Goal: Information Seeking & Learning: Learn about a topic

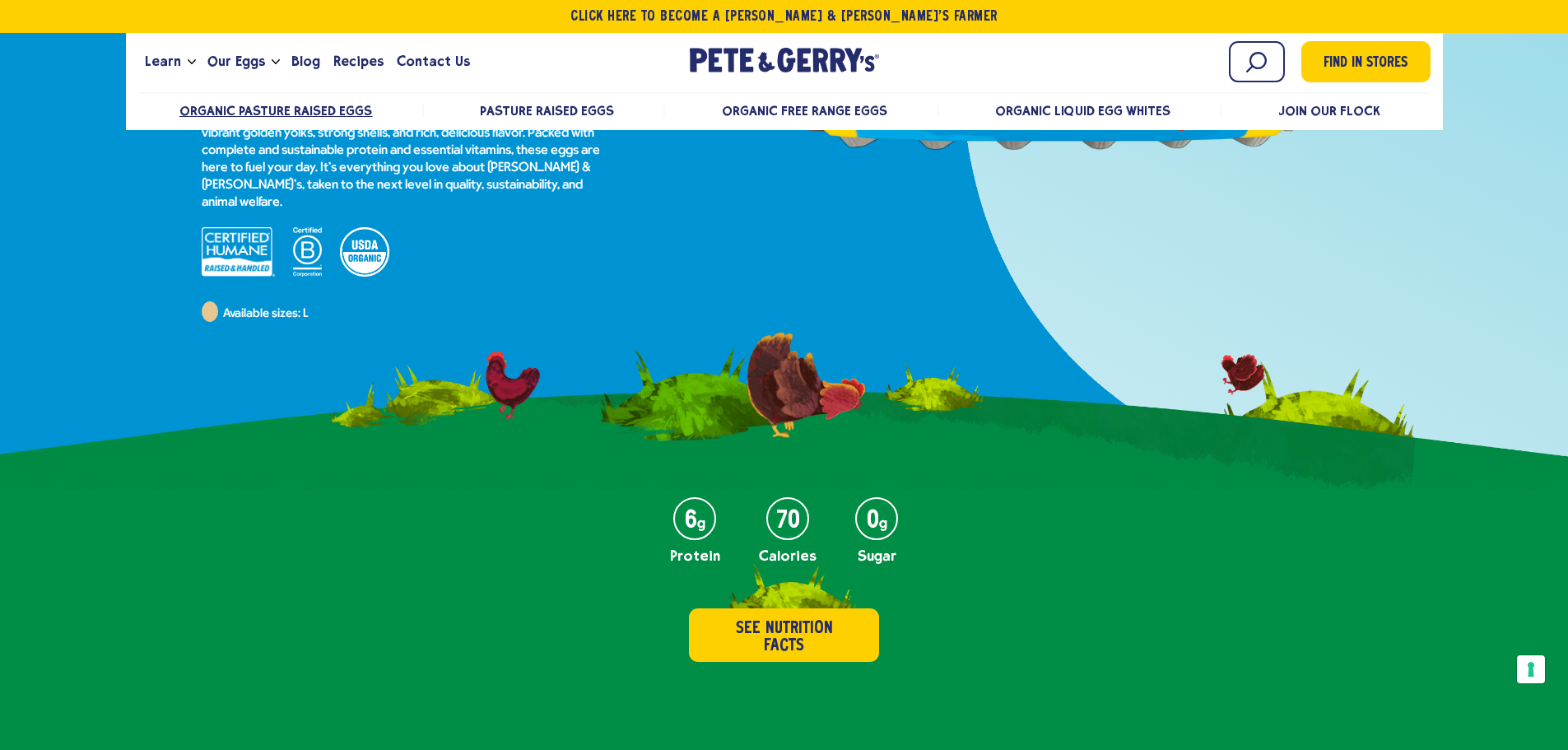
scroll to position [260, 0]
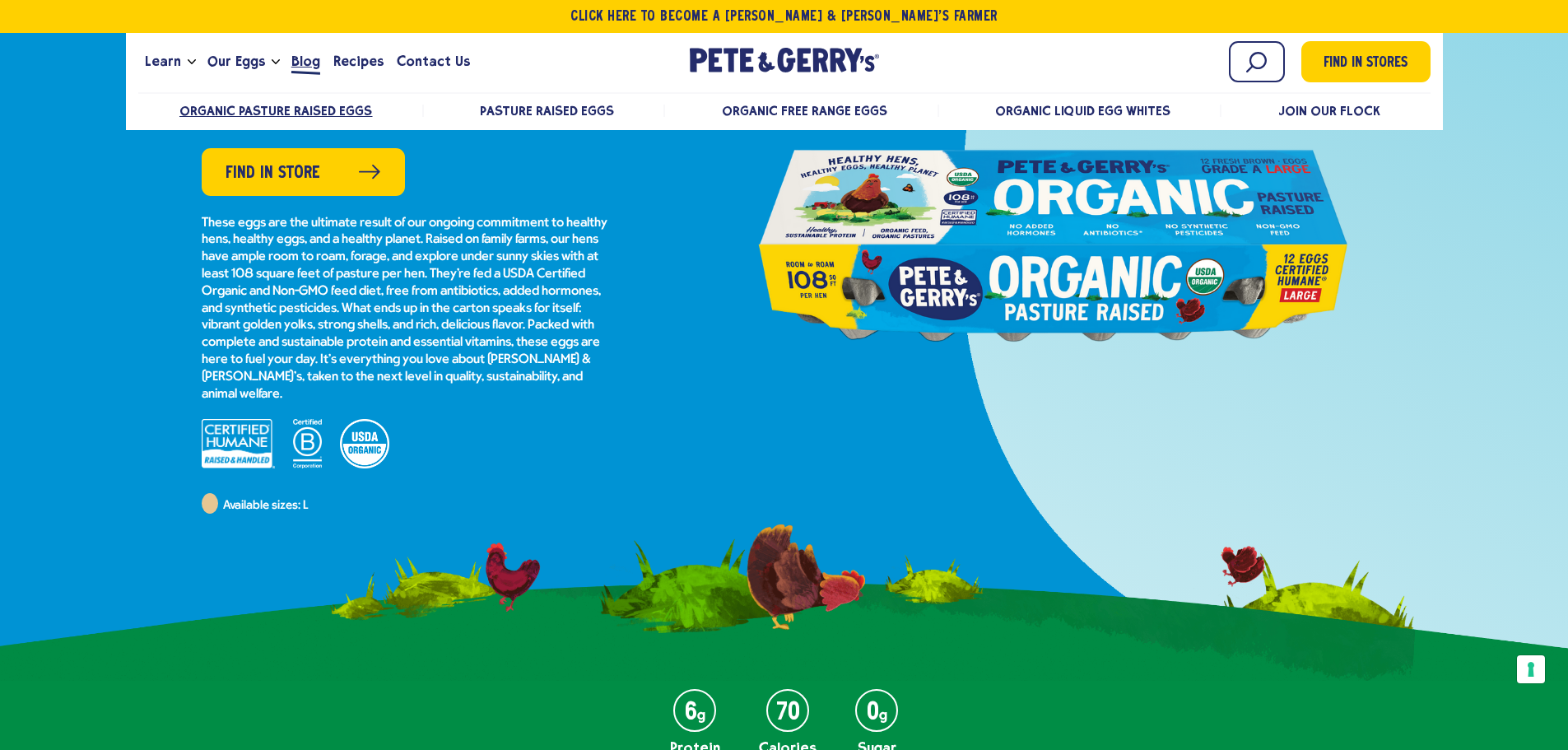
click at [304, 65] on span "Blog" at bounding box center [305, 61] width 29 height 20
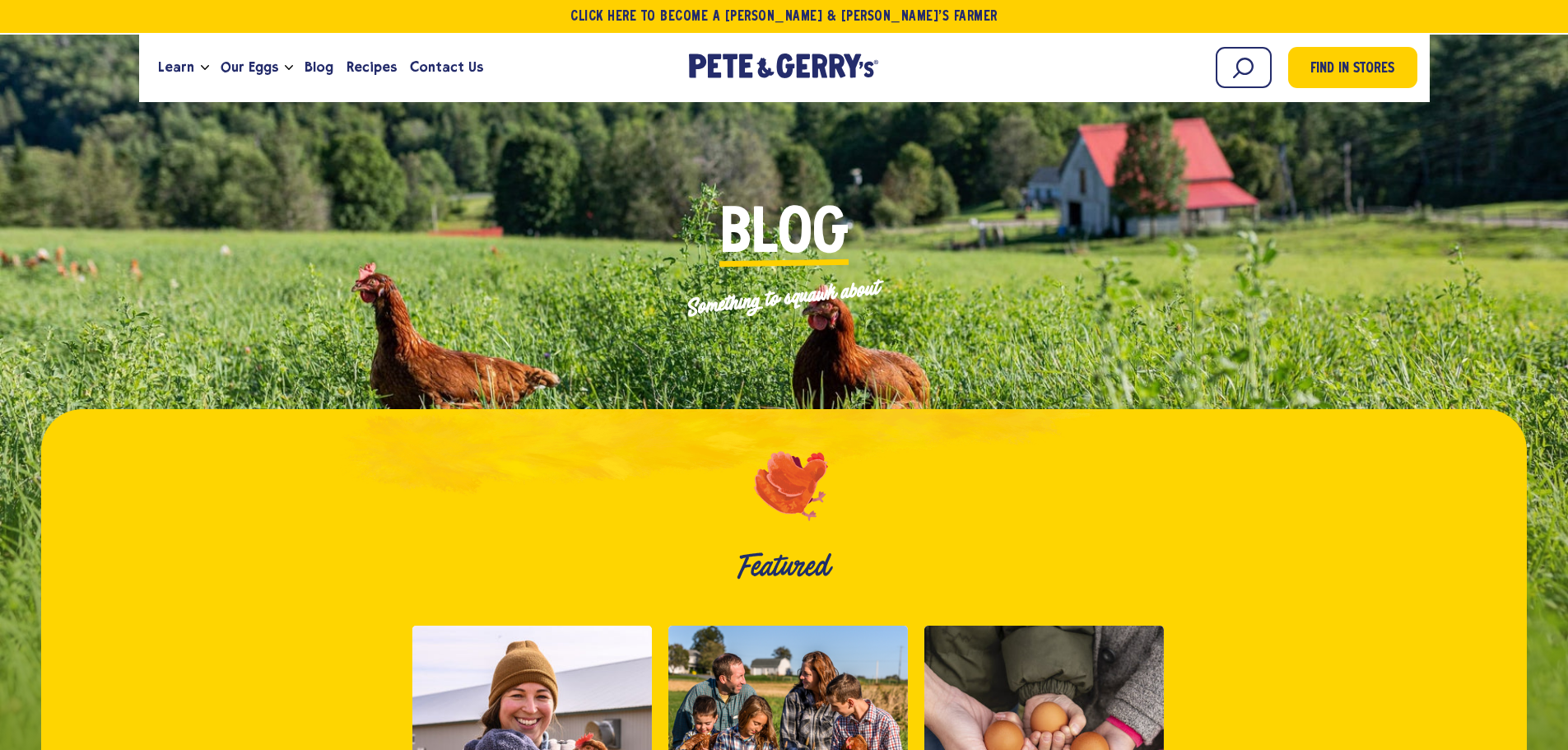
scroll to position [412, 0]
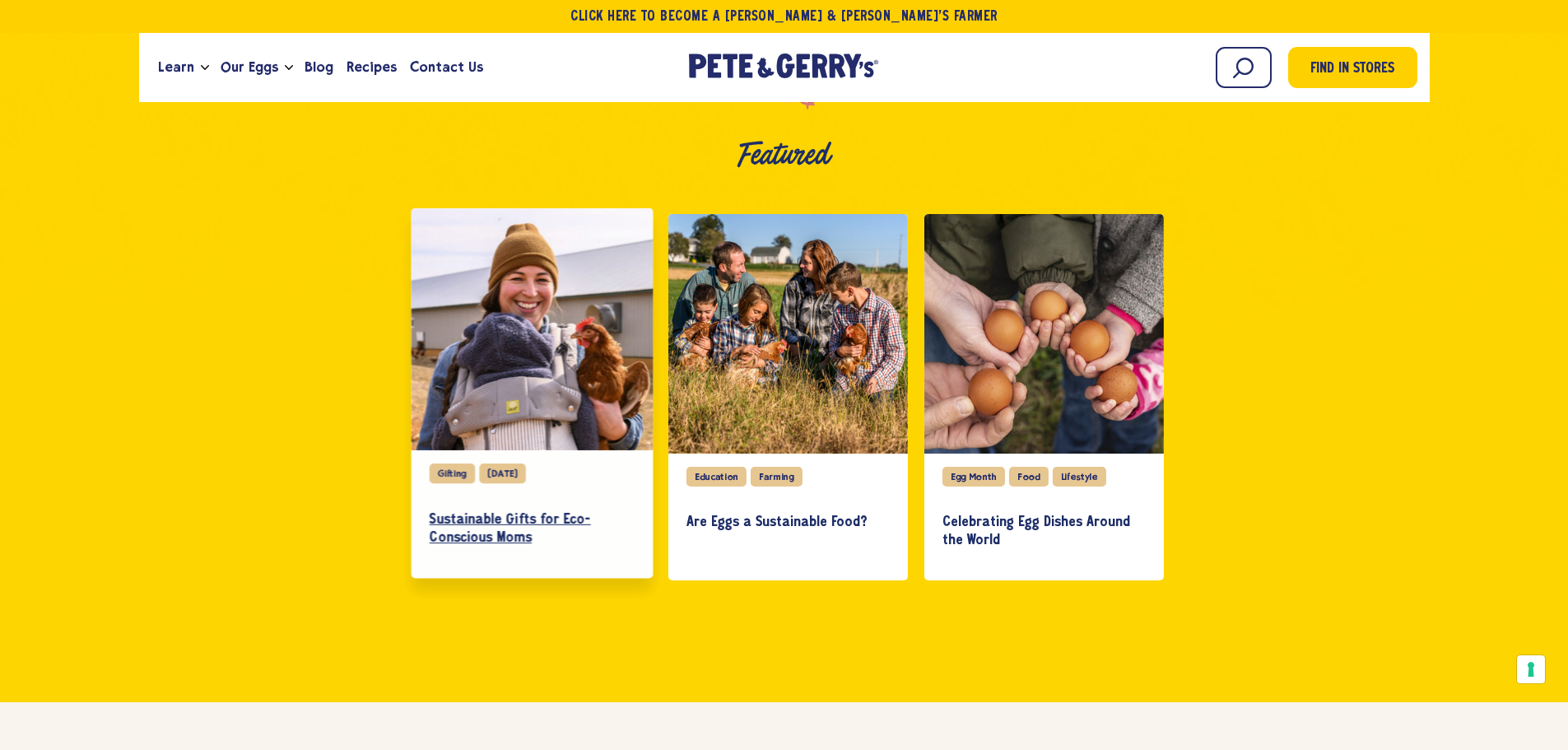
click at [496, 518] on h3 "Sustainable Gifts for Eco-Conscious Moms" at bounding box center [532, 529] width 205 height 36
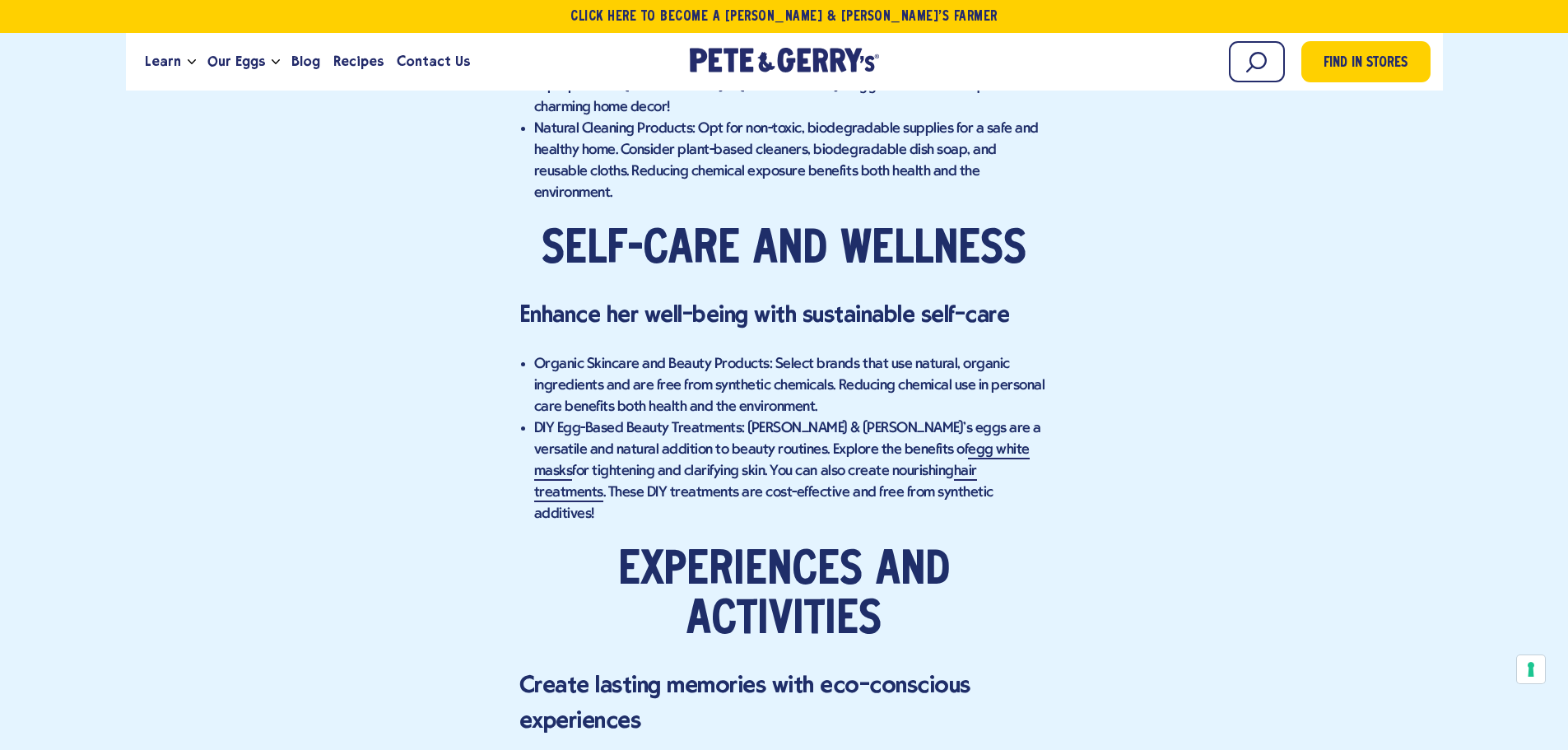
scroll to position [2798, 0]
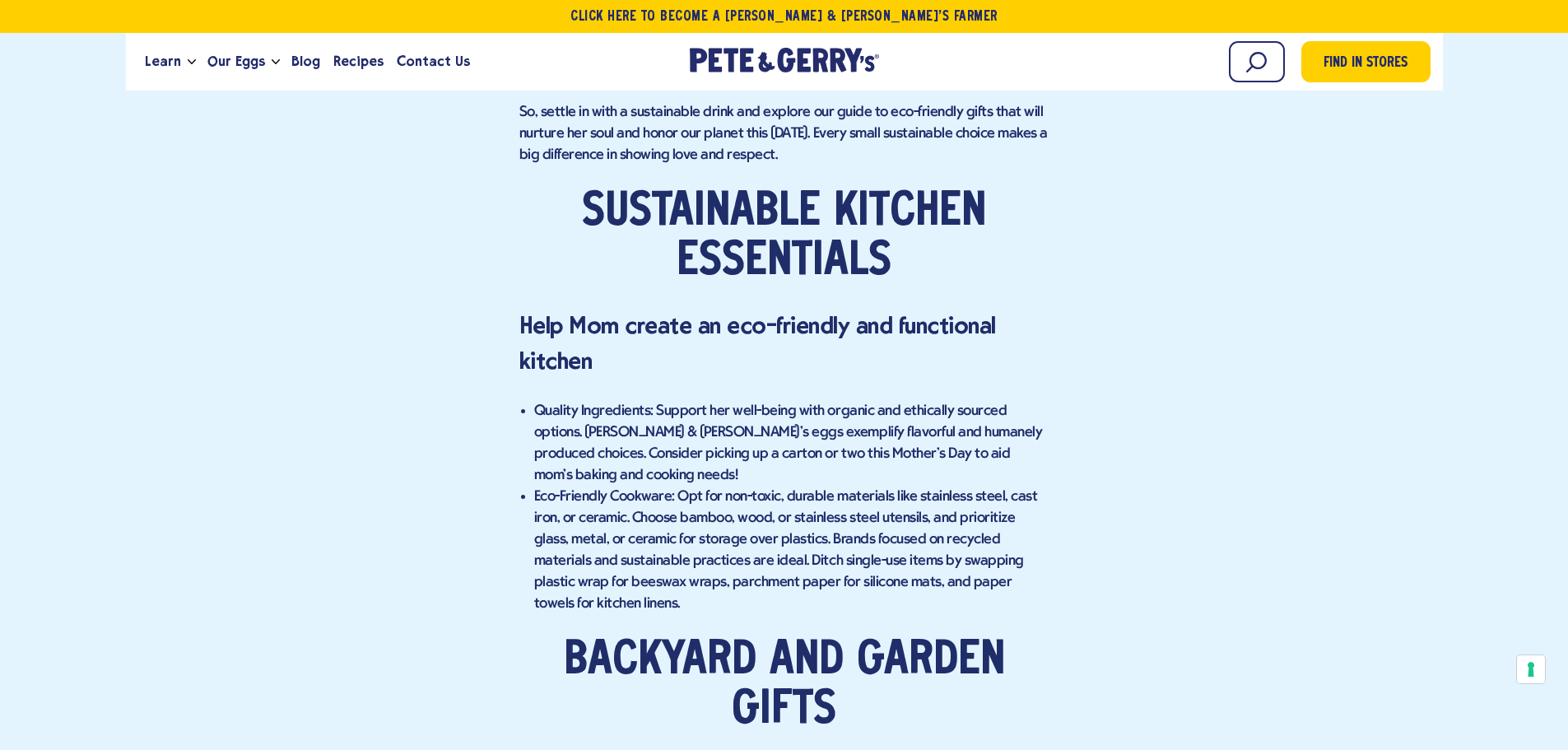
scroll to position [822, 0]
